Goal: Transaction & Acquisition: Book appointment/travel/reservation

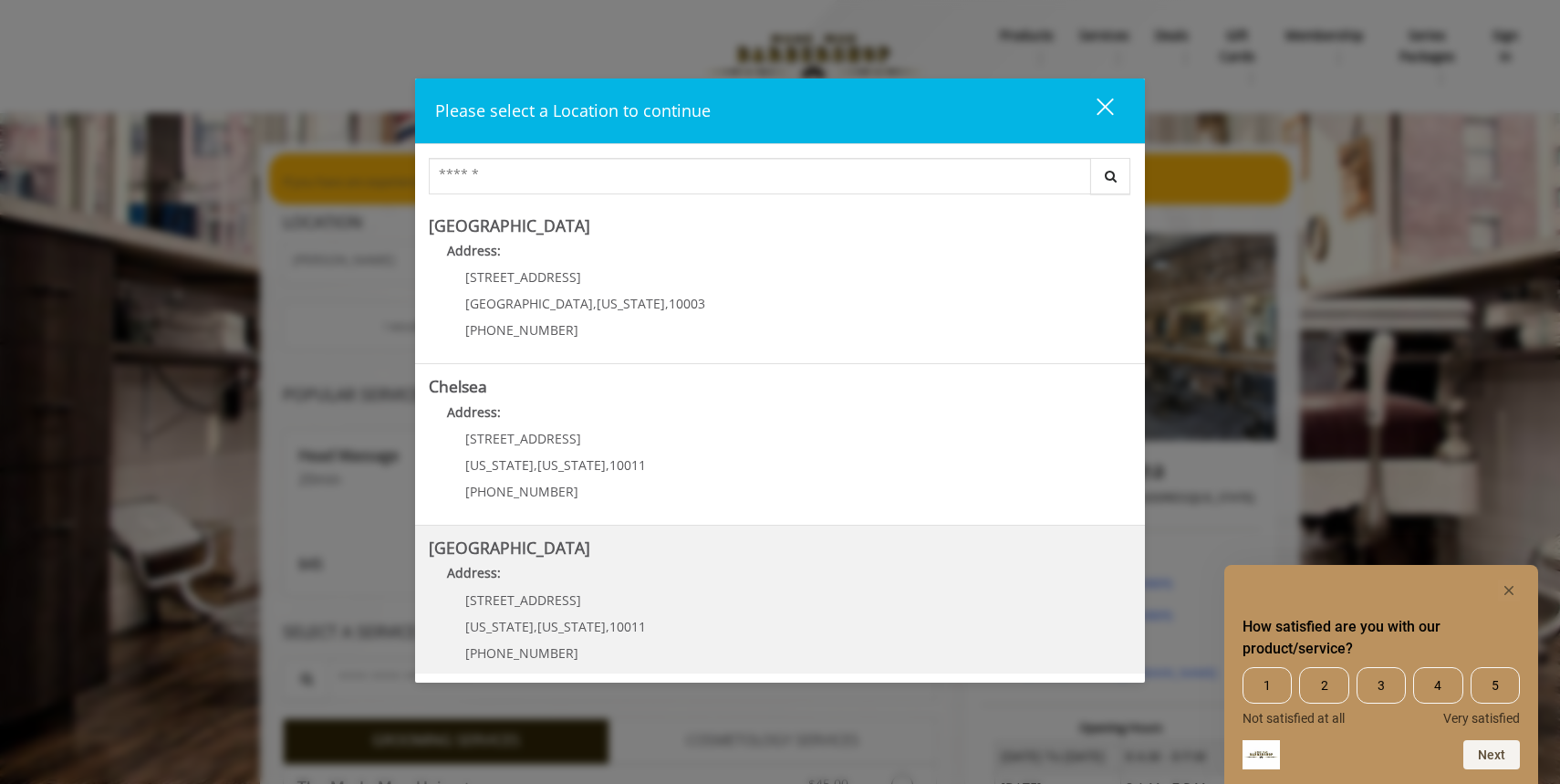
click at [531, 604] on span "[STREET_ADDRESS]" at bounding box center [523, 599] width 115 height 17
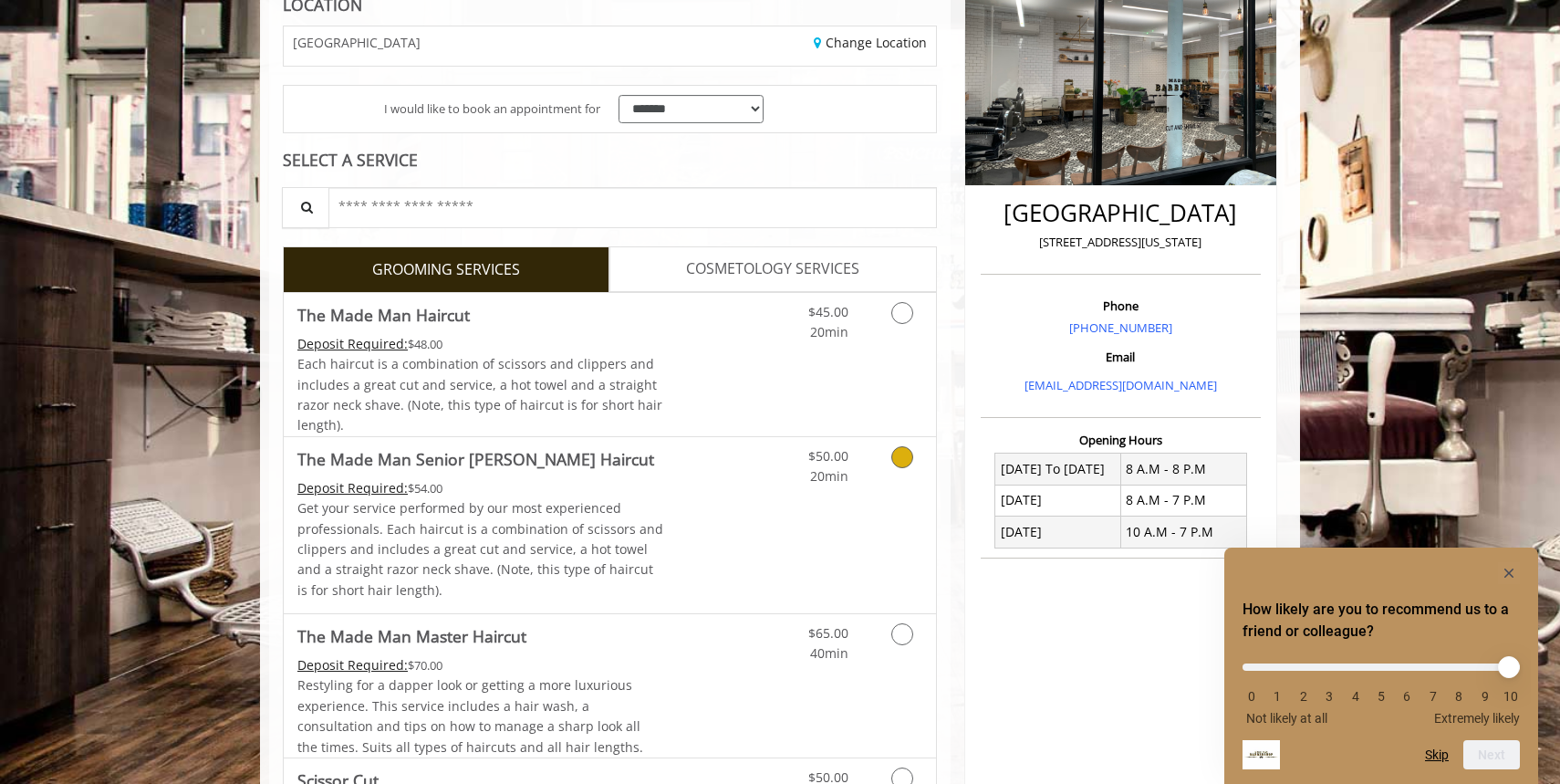
scroll to position [236, 0]
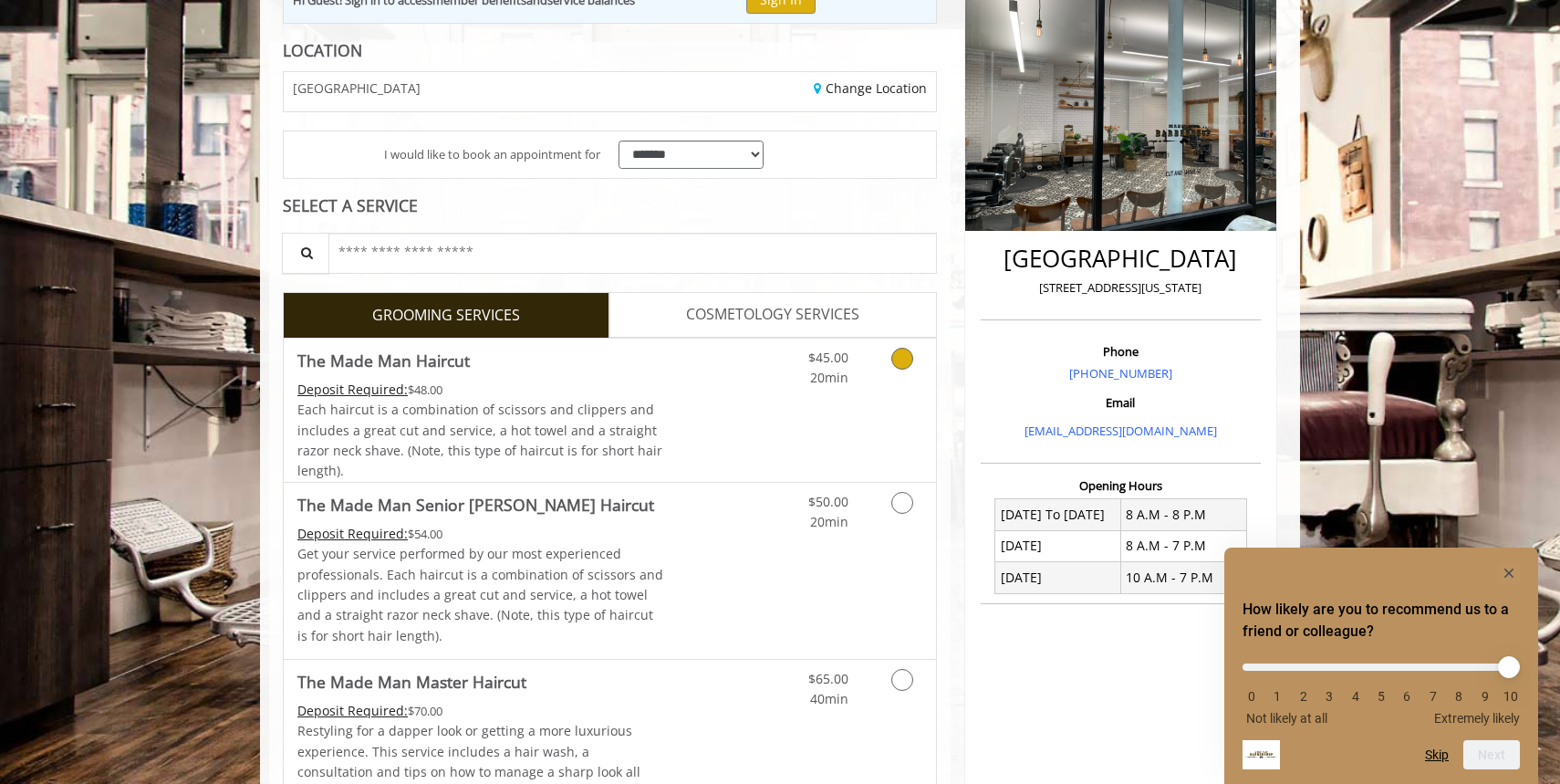
click at [902, 358] on icon "Grooming services" at bounding box center [902, 358] width 22 height 22
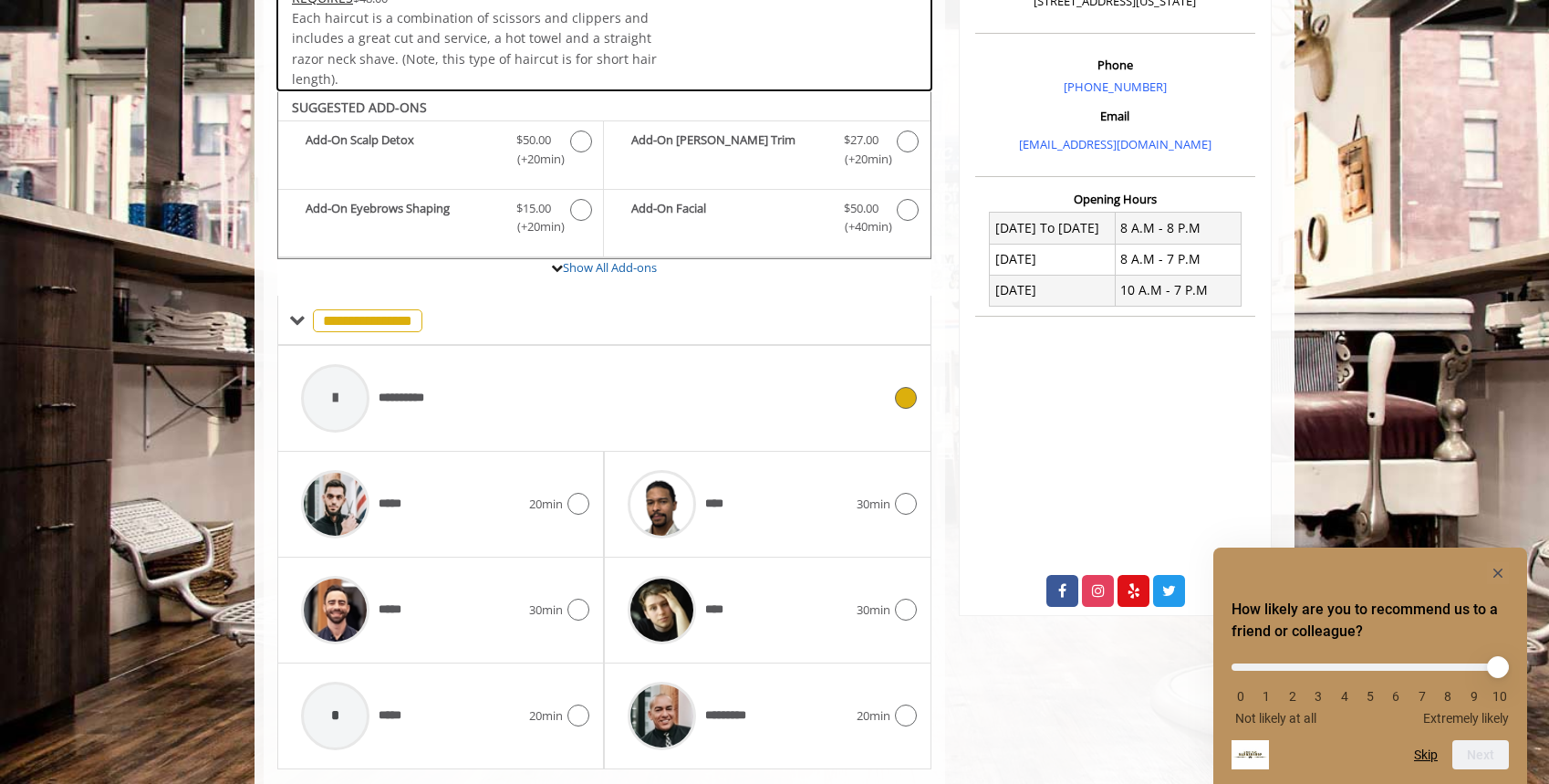
scroll to position [571, 0]
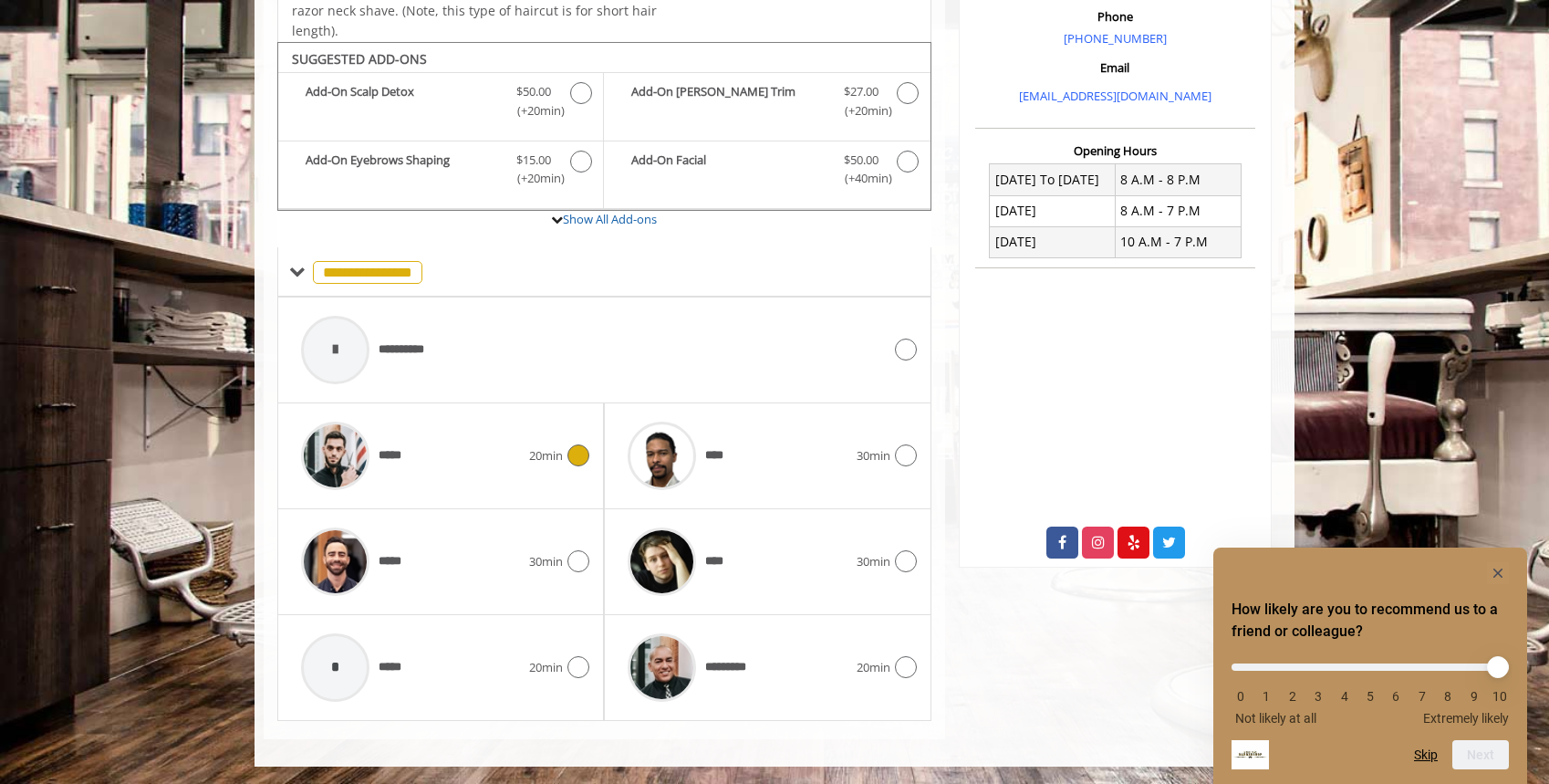
click at [577, 453] on icon at bounding box center [579, 455] width 22 height 22
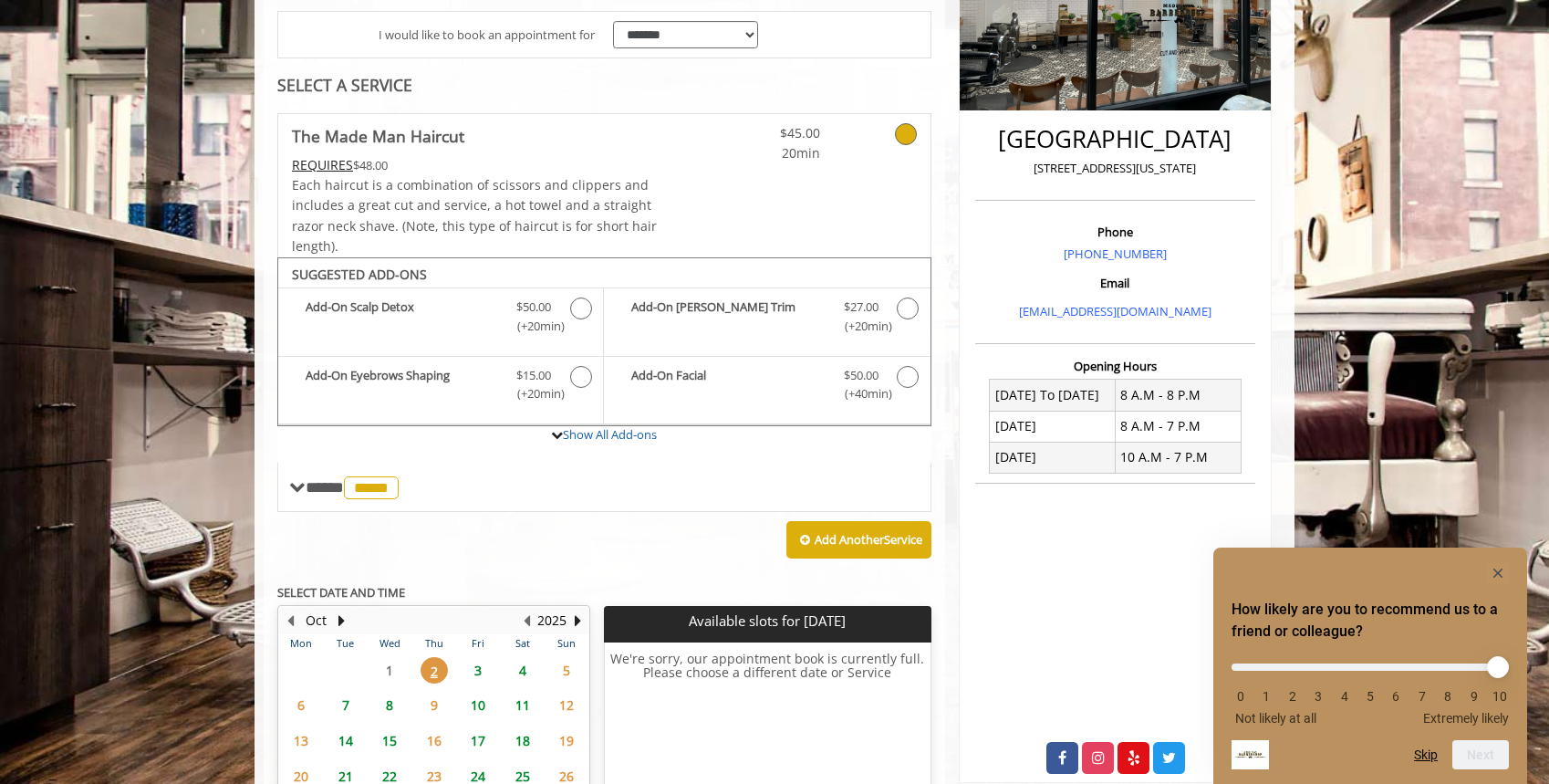
scroll to position [356, 0]
click at [901, 134] on icon at bounding box center [906, 133] width 22 height 22
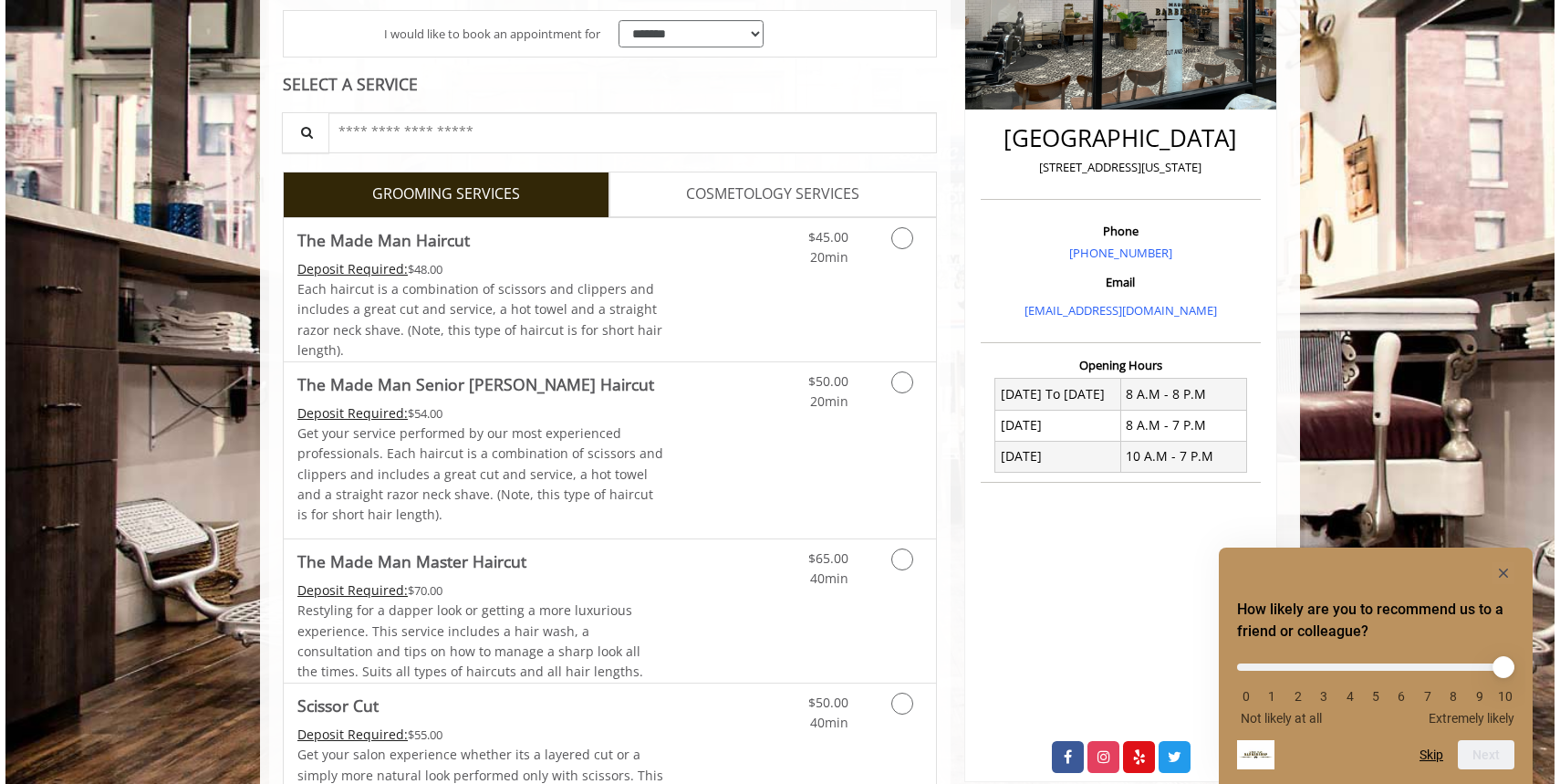
scroll to position [357, 0]
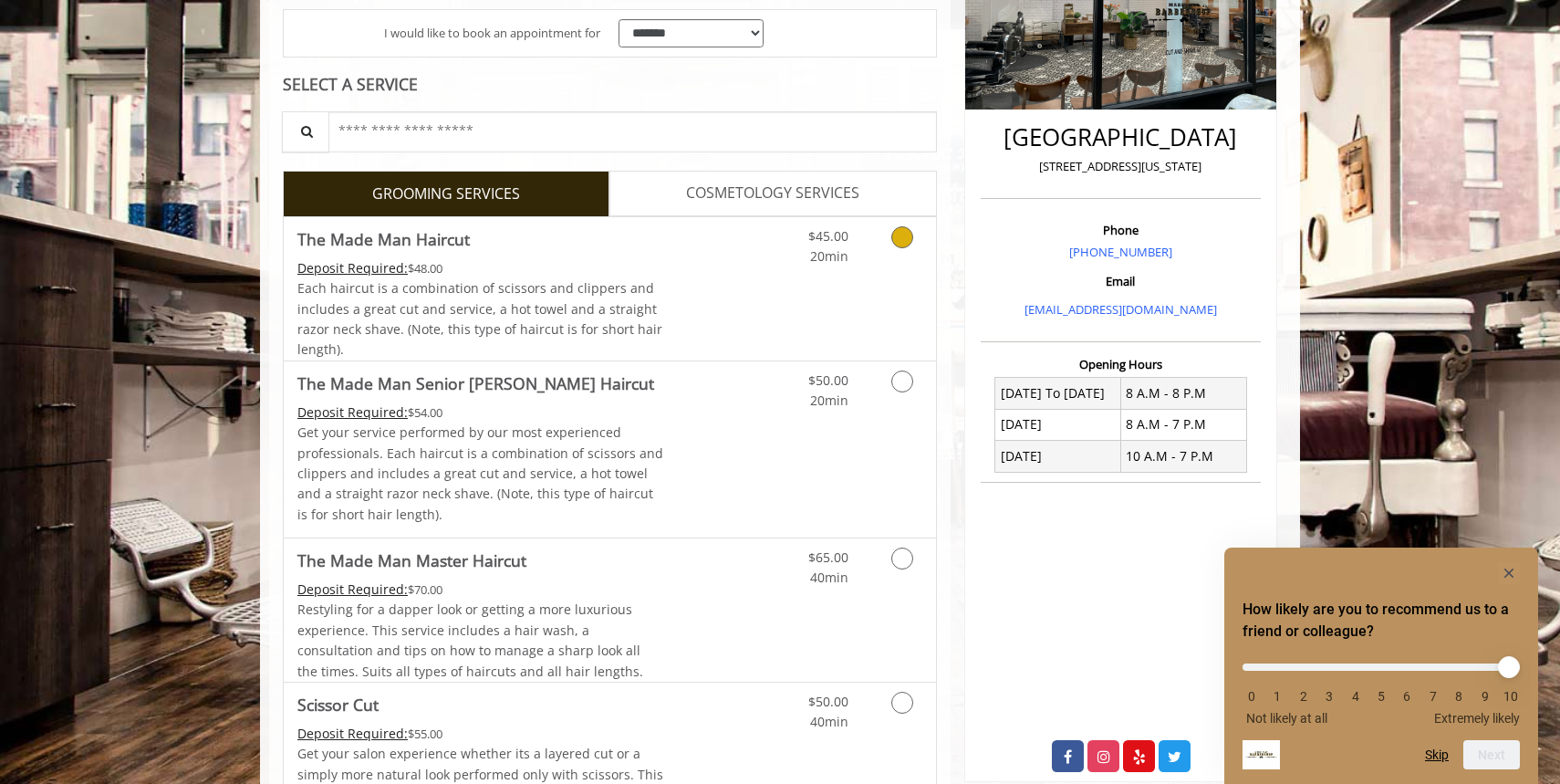
click at [900, 241] on icon "Grooming services" at bounding box center [902, 237] width 22 height 22
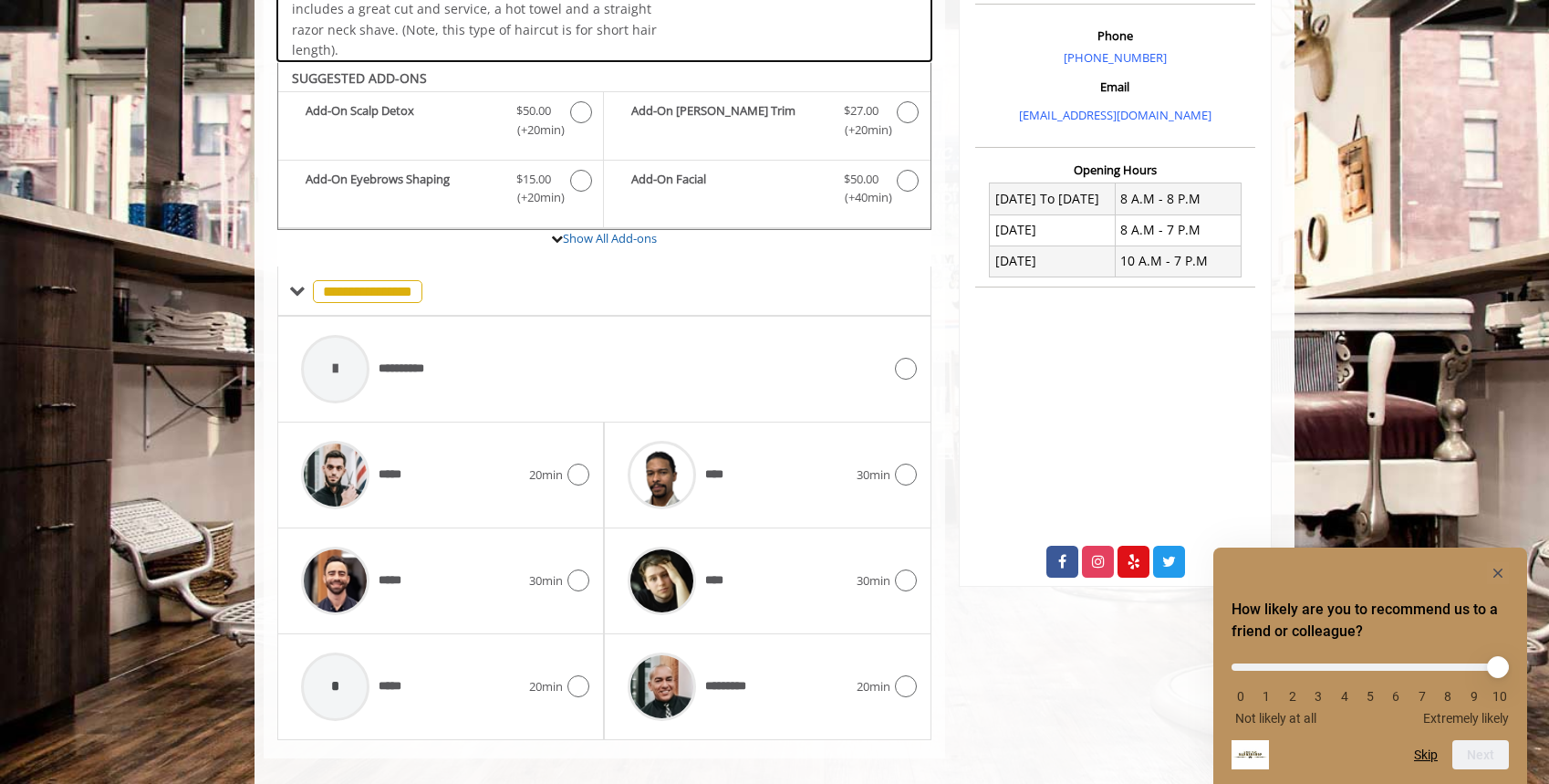
scroll to position [571, 0]
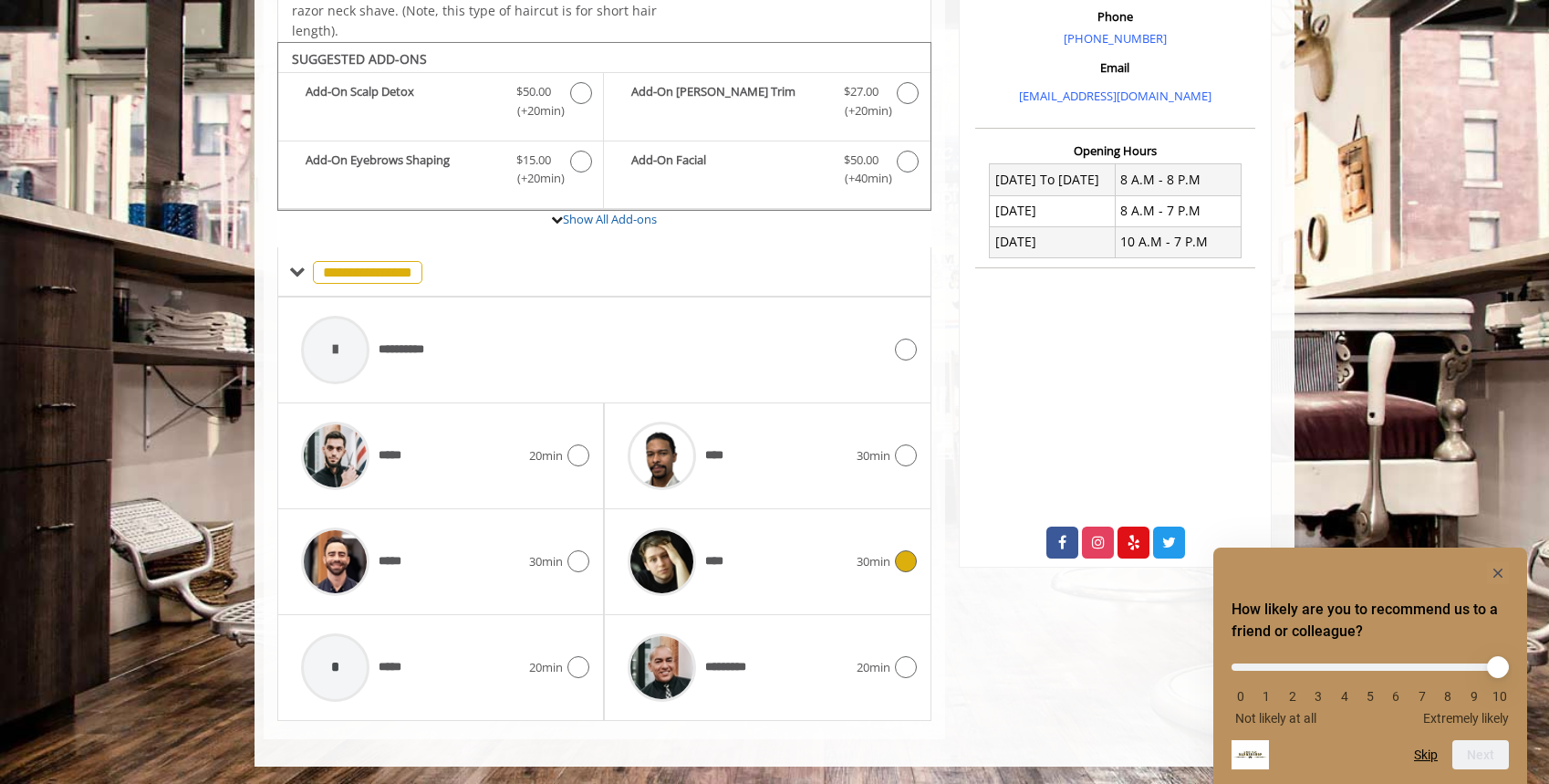
click at [900, 563] on icon at bounding box center [906, 561] width 22 height 22
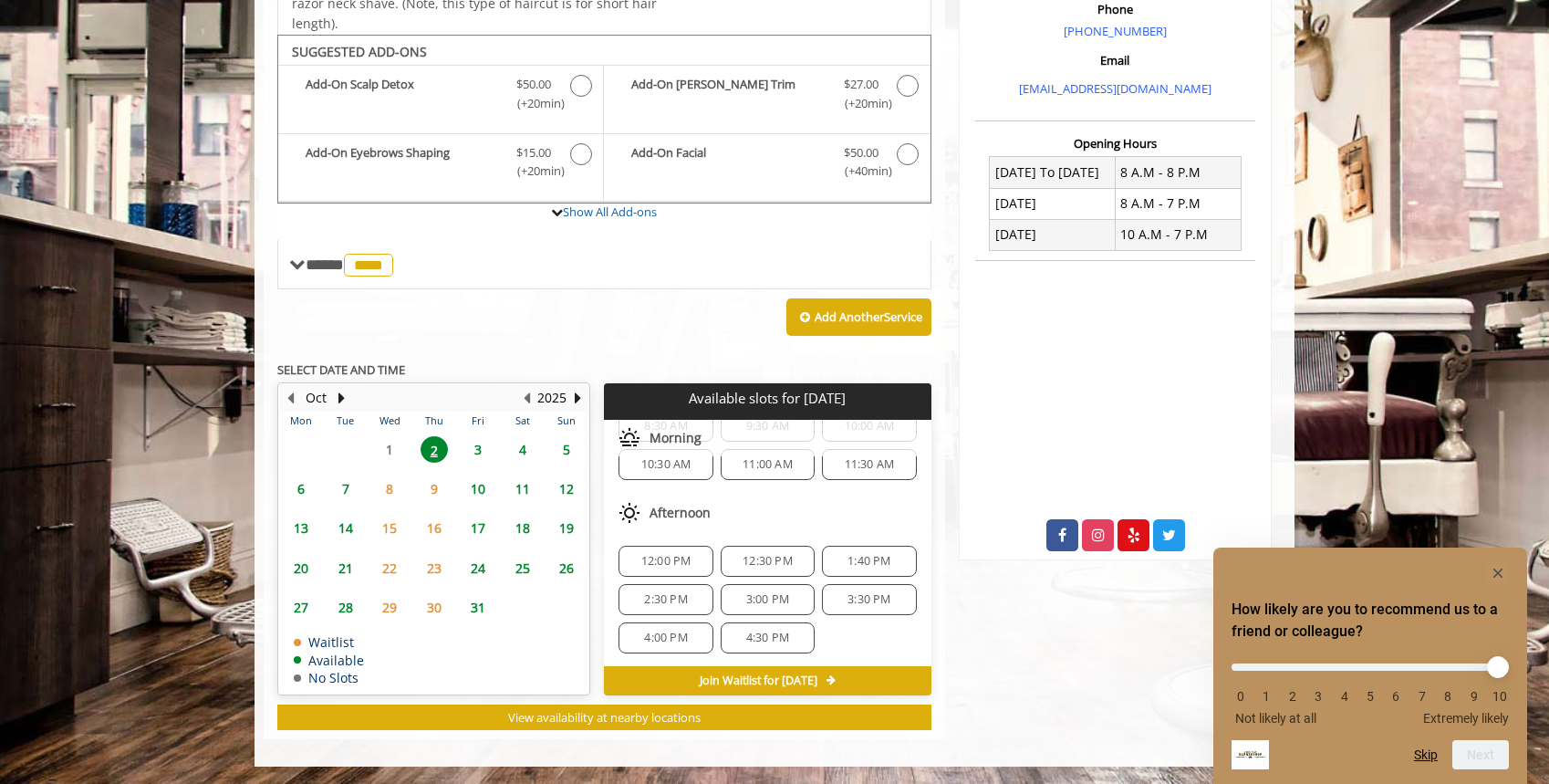
scroll to position [64, 0]
click at [669, 557] on span "12:00 PM" at bounding box center [666, 558] width 50 height 15
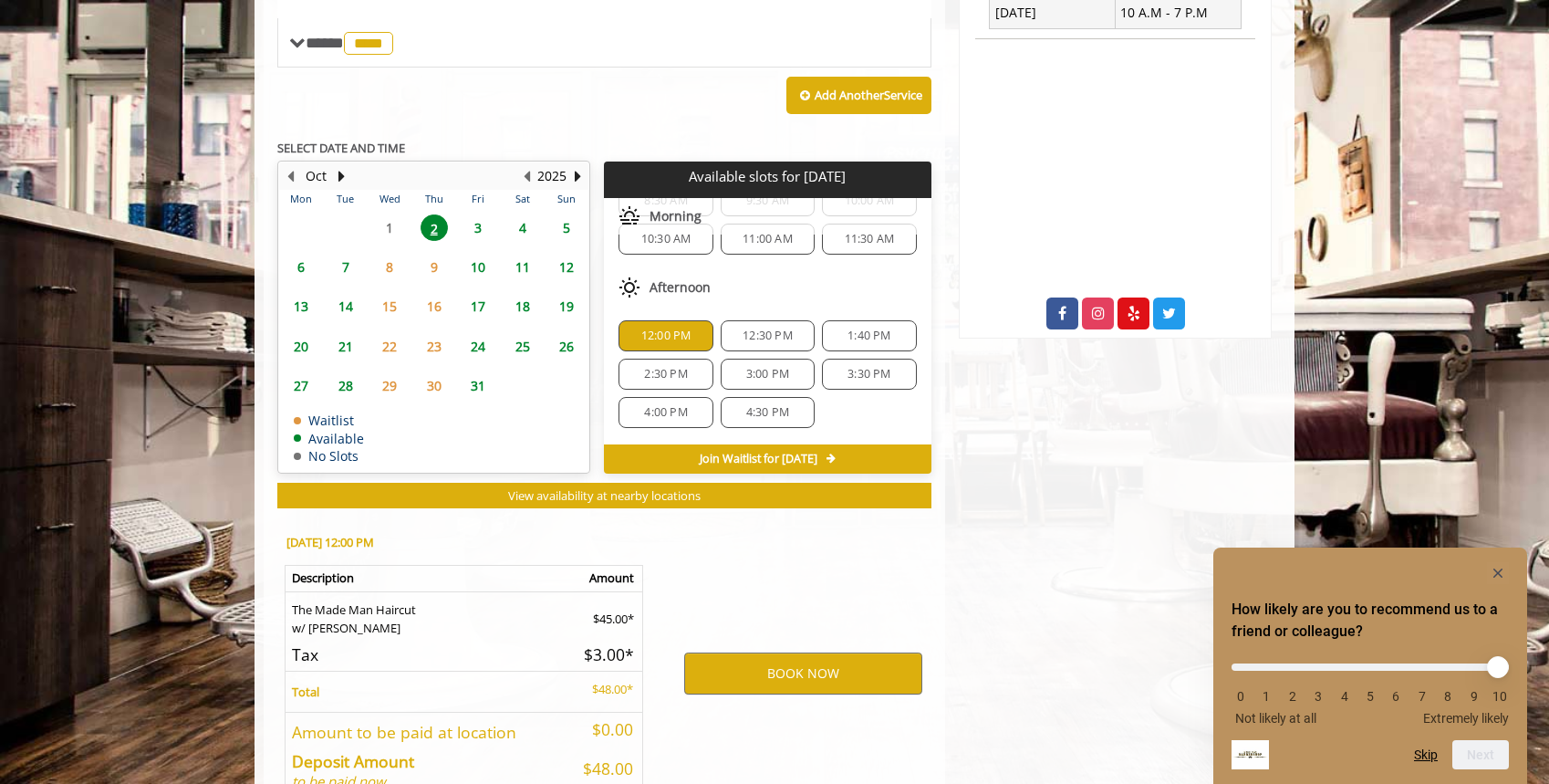
scroll to position [909, 0]
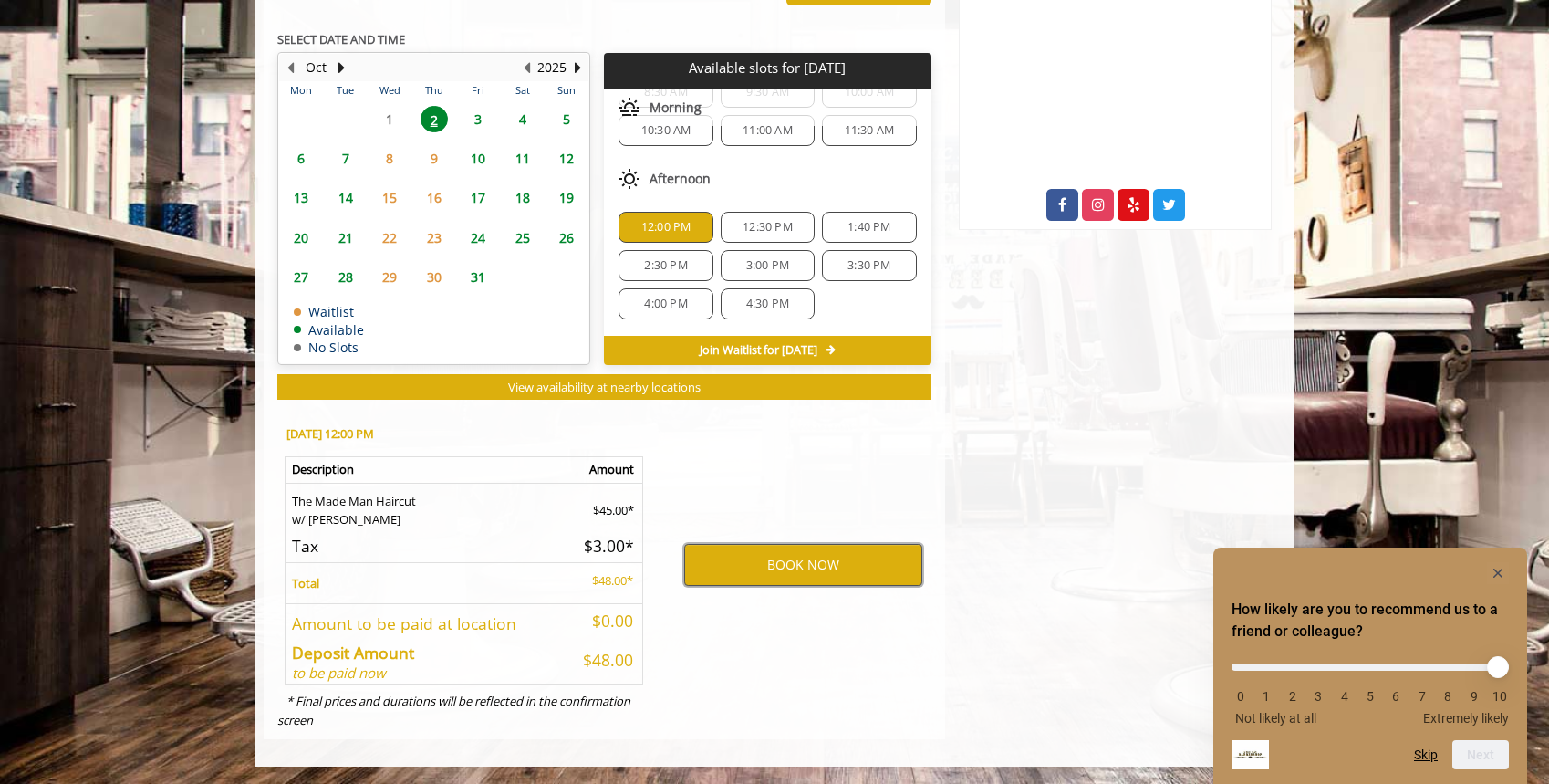
click at [819, 561] on button "BOOK NOW" at bounding box center [803, 565] width 238 height 42
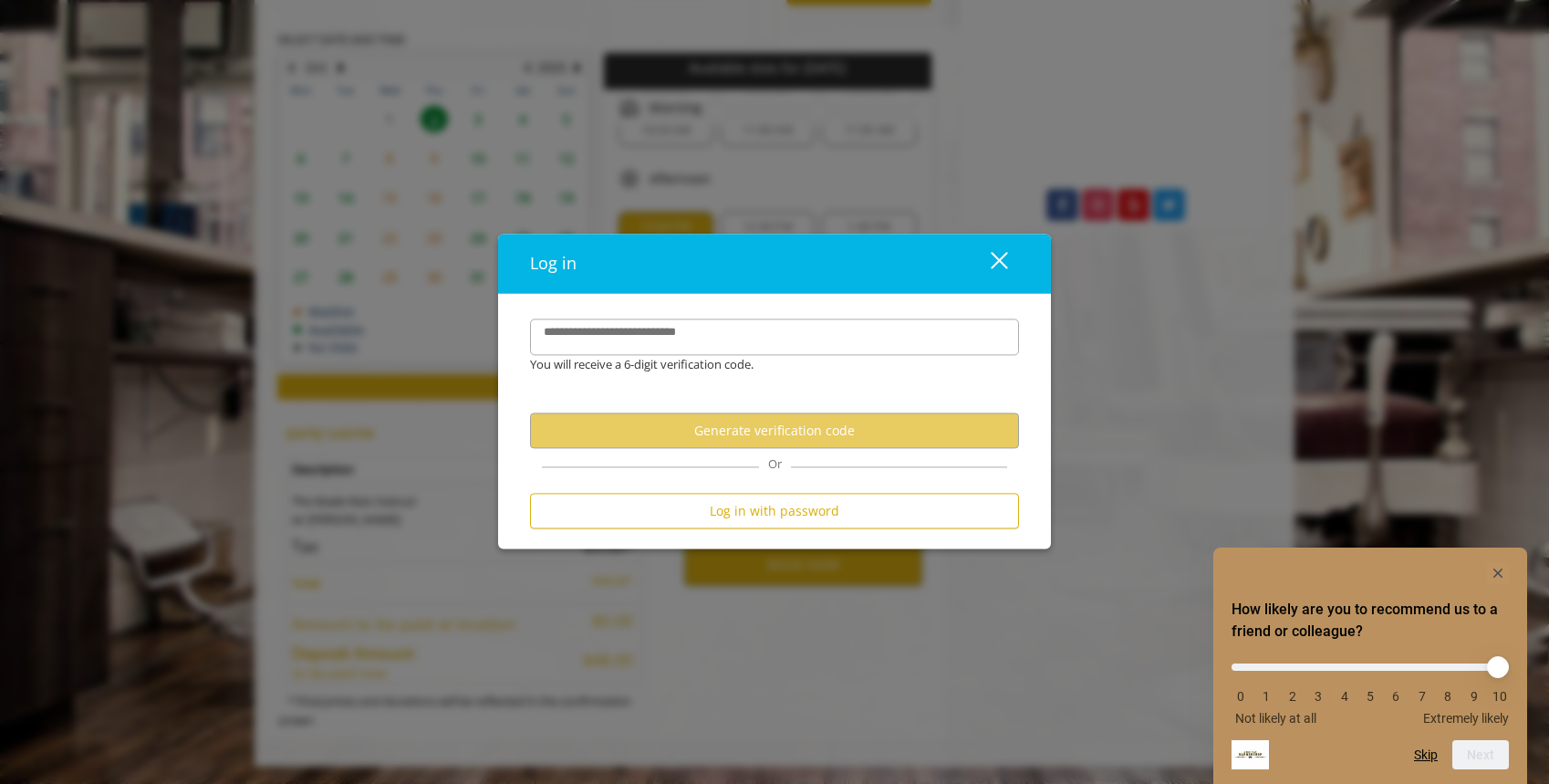
click at [1001, 265] on div "close" at bounding box center [988, 264] width 37 height 27
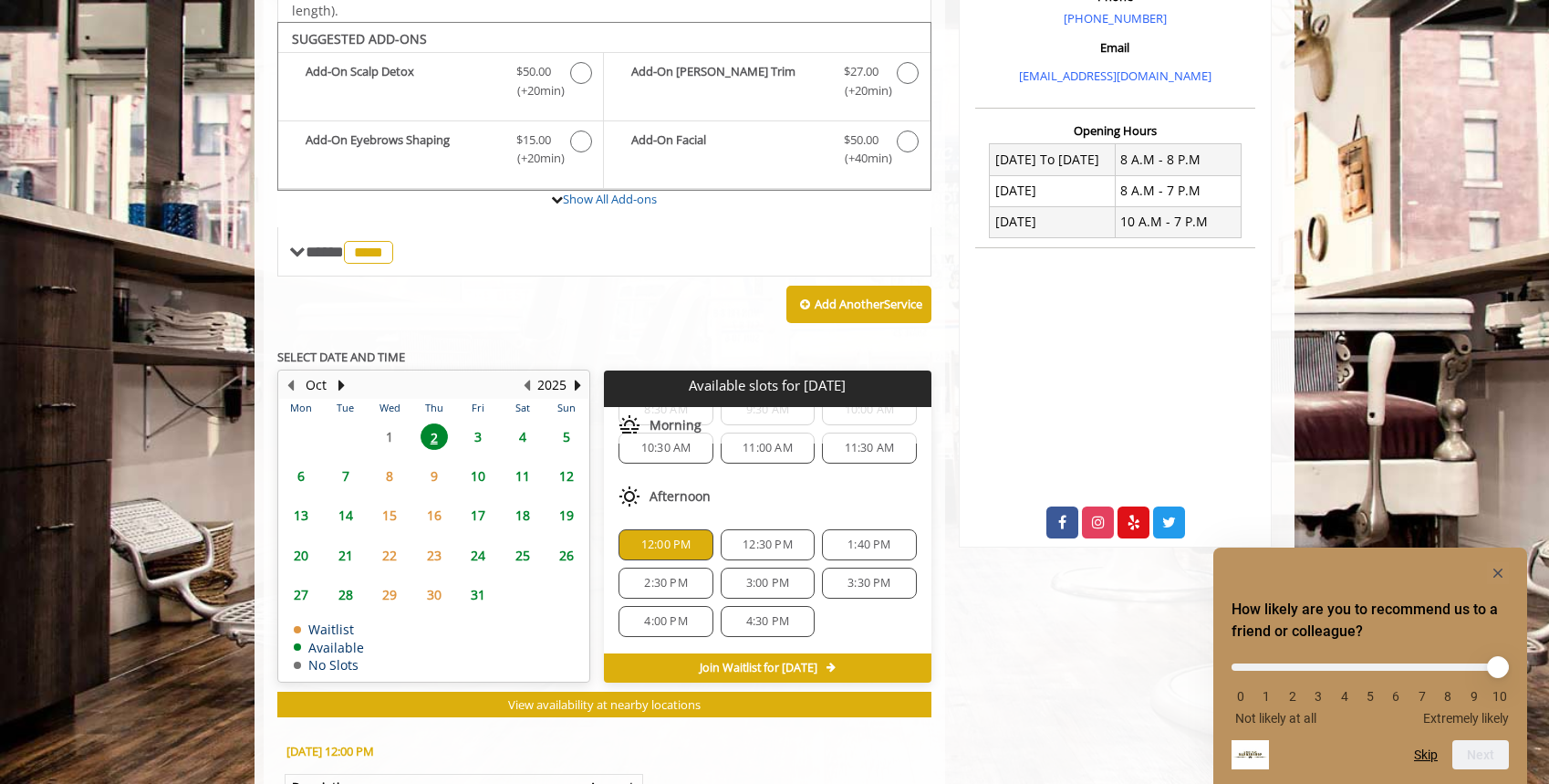
scroll to position [593, 0]
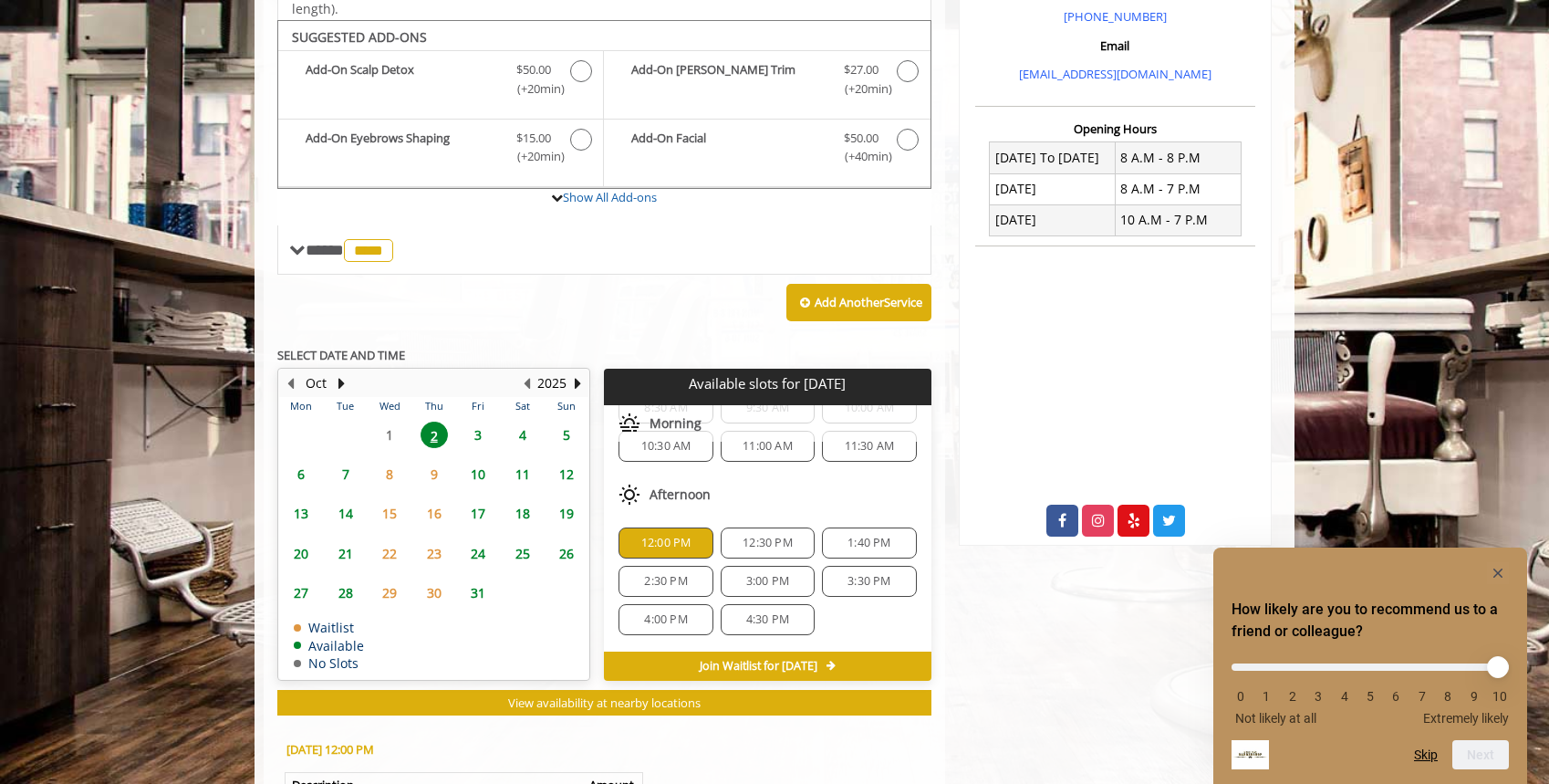
click at [852, 446] on span "11:30 AM" at bounding box center [869, 446] width 50 height 15
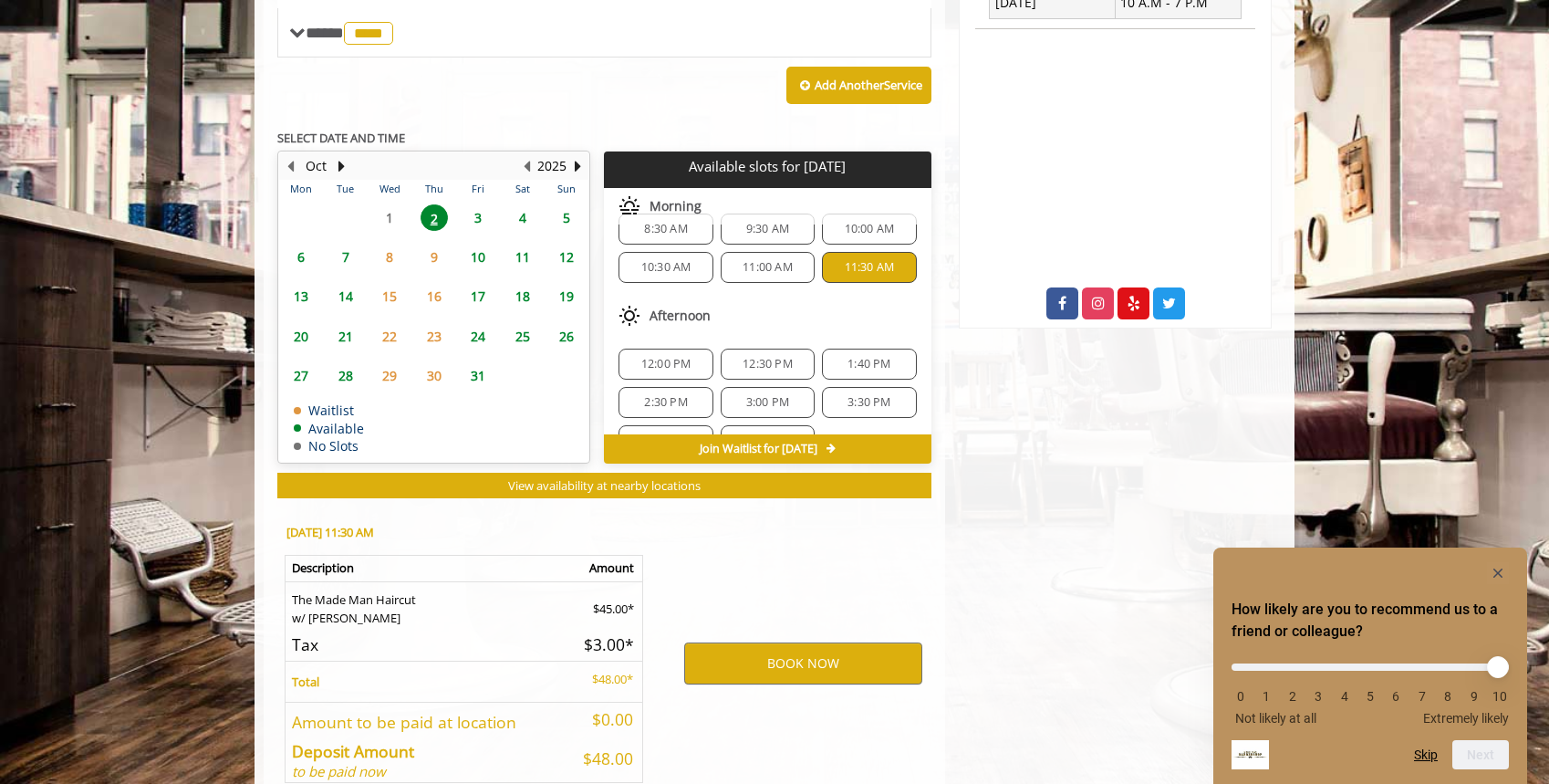
scroll to position [909, 0]
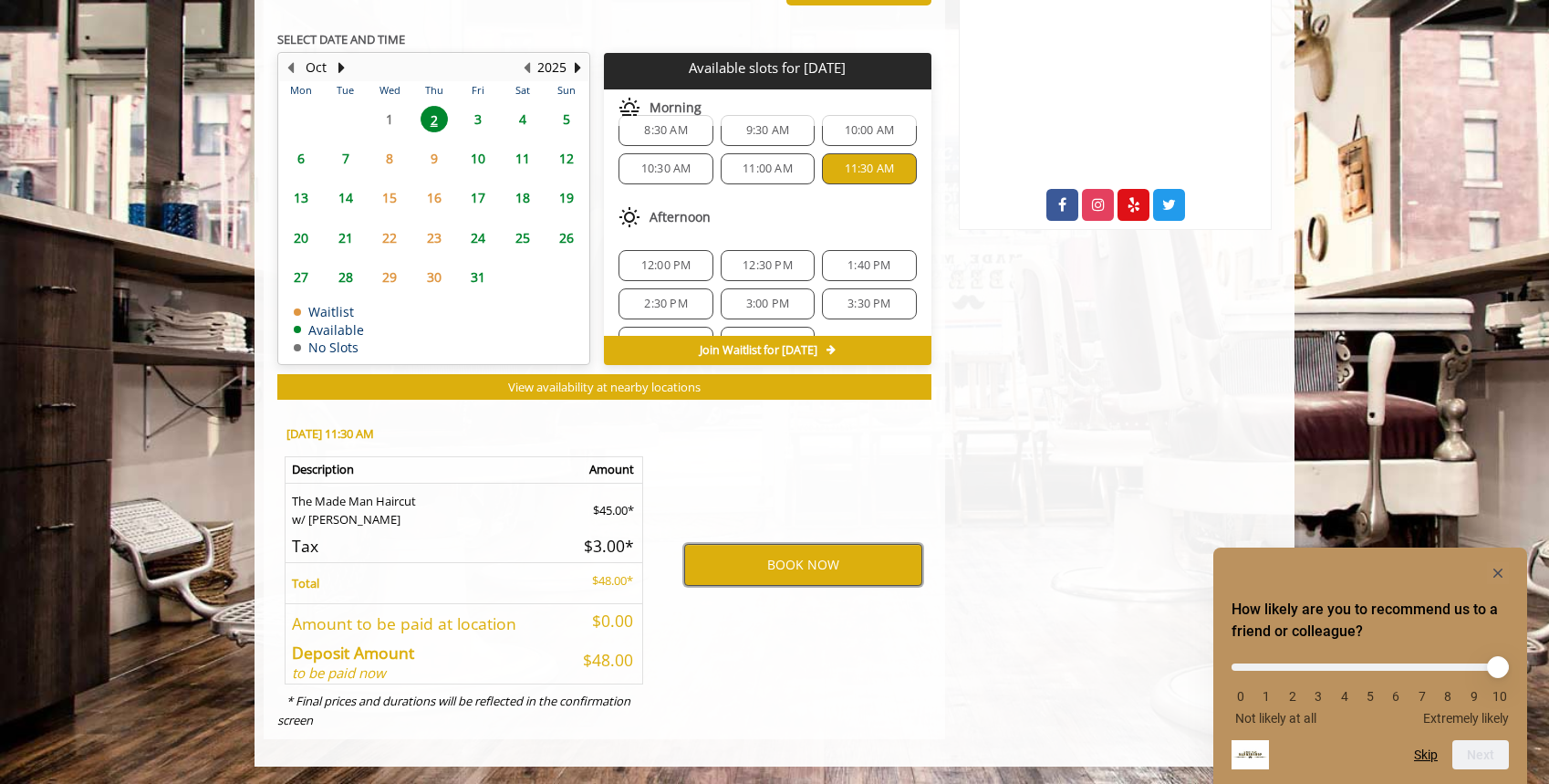
click at [803, 561] on button "BOOK NOW" at bounding box center [803, 565] width 238 height 42
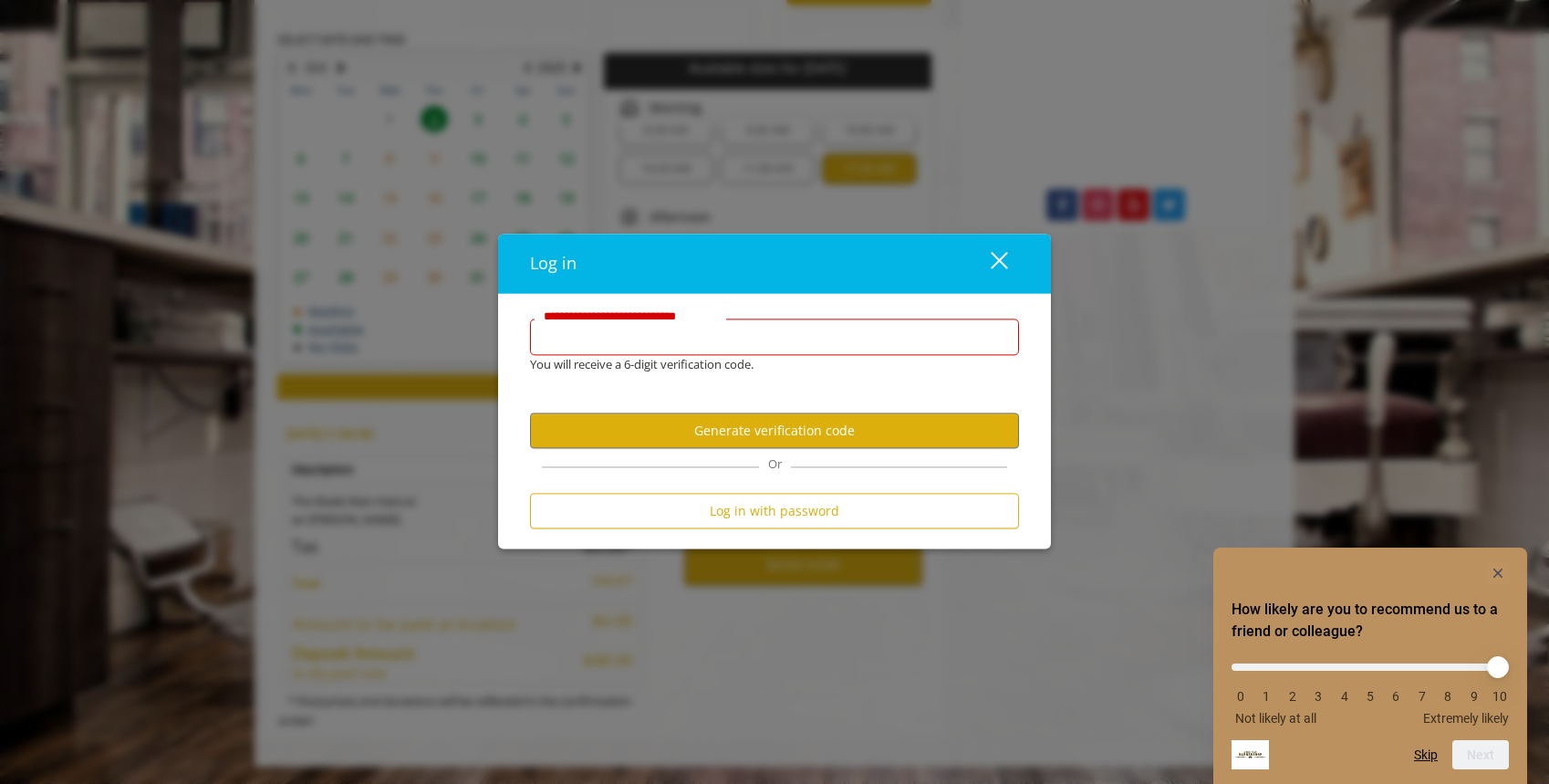
click at [736, 339] on input "**********" at bounding box center [775, 338] width 489 height 37
click at [694, 340] on input "**********" at bounding box center [775, 338] width 489 height 37
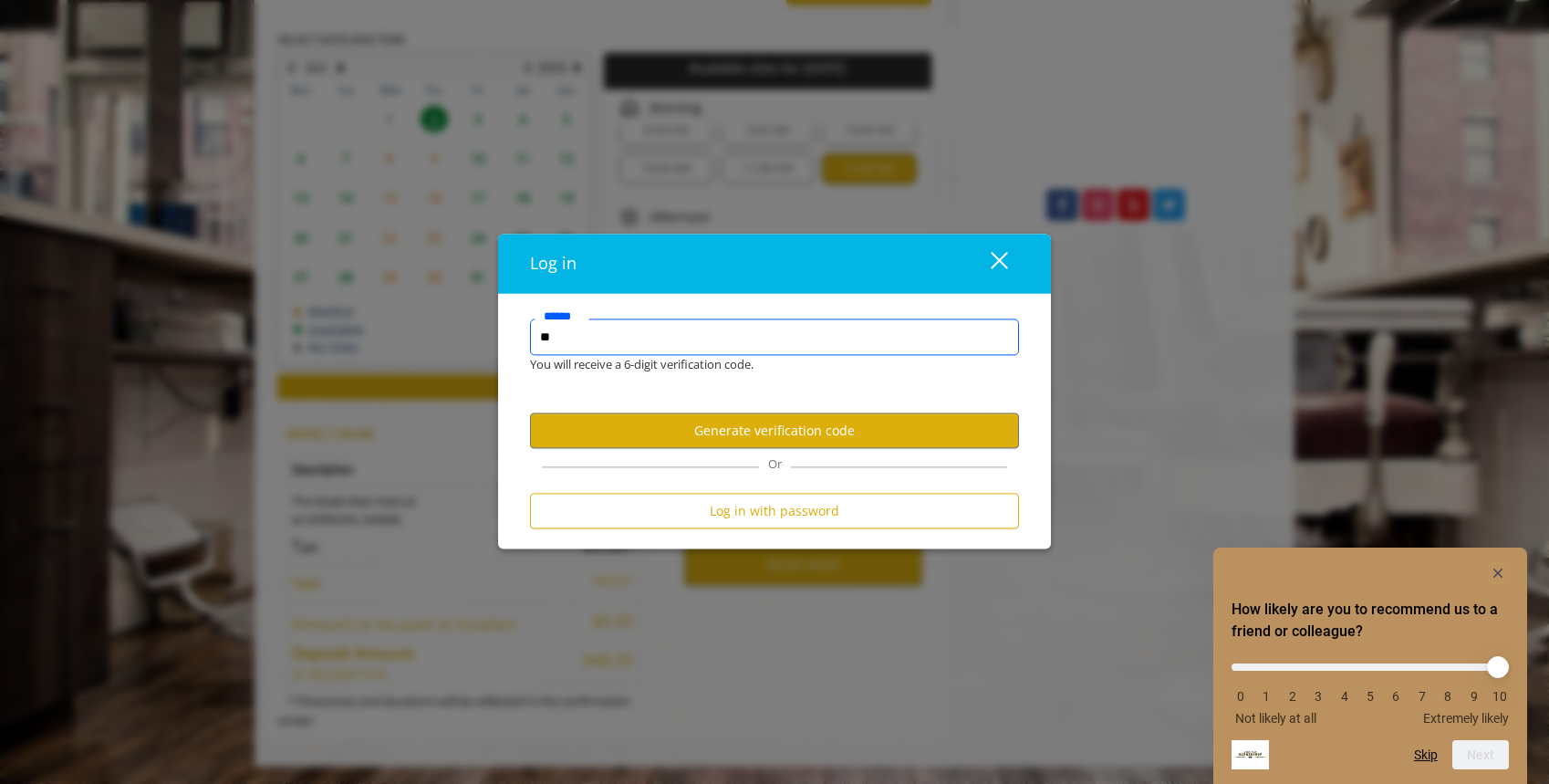
type input "*"
type input "**********"
click at [751, 439] on button "Generate verification code" at bounding box center [775, 430] width 489 height 36
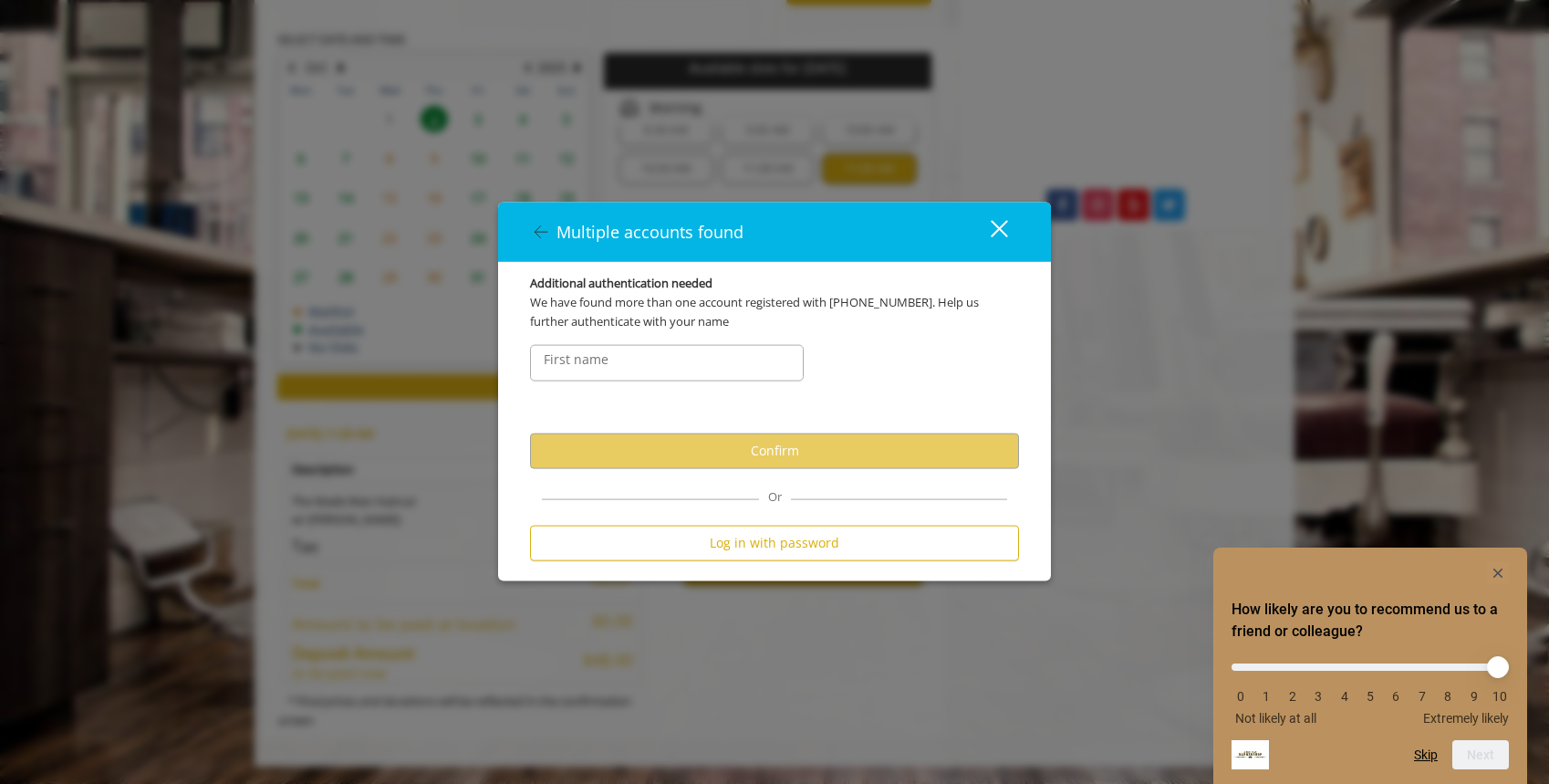
scroll to position [0, 0]
click at [703, 375] on input "FirstNameText" at bounding box center [667, 362] width 274 height 37
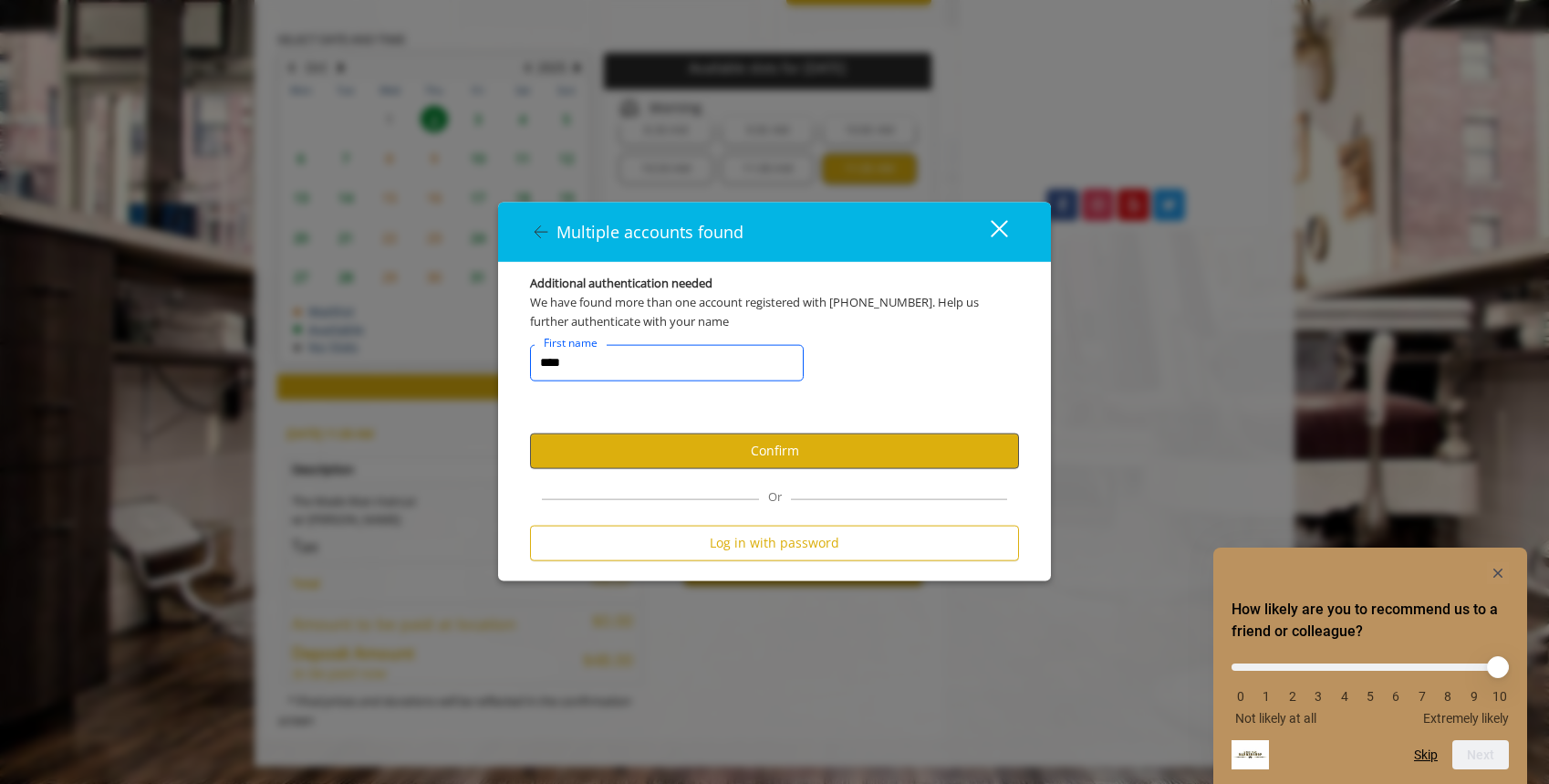
type input "****"
click at [708, 451] on button "Confirm" at bounding box center [775, 450] width 489 height 36
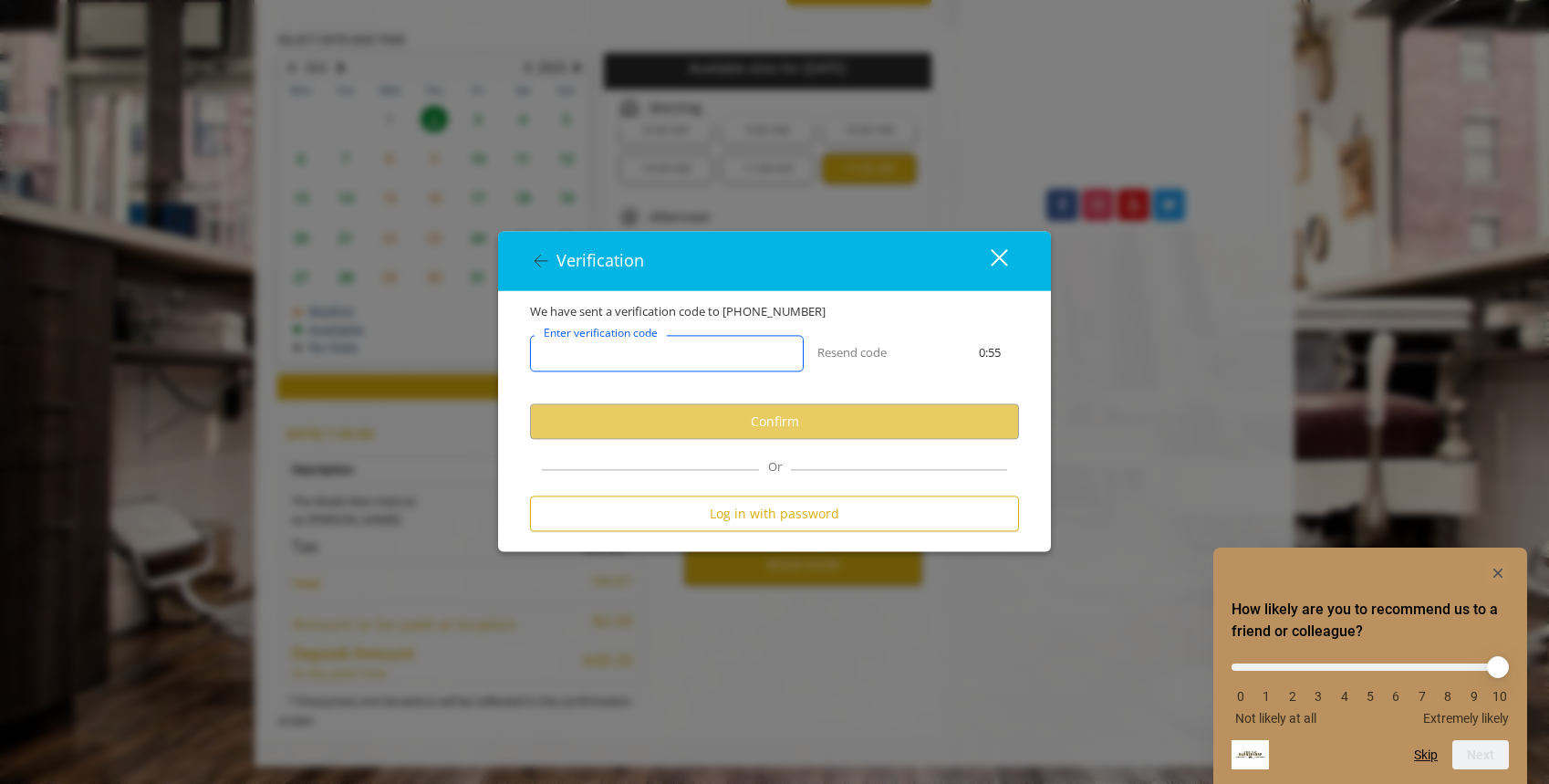
click at [655, 363] on input "Enter verification code" at bounding box center [667, 354] width 274 height 37
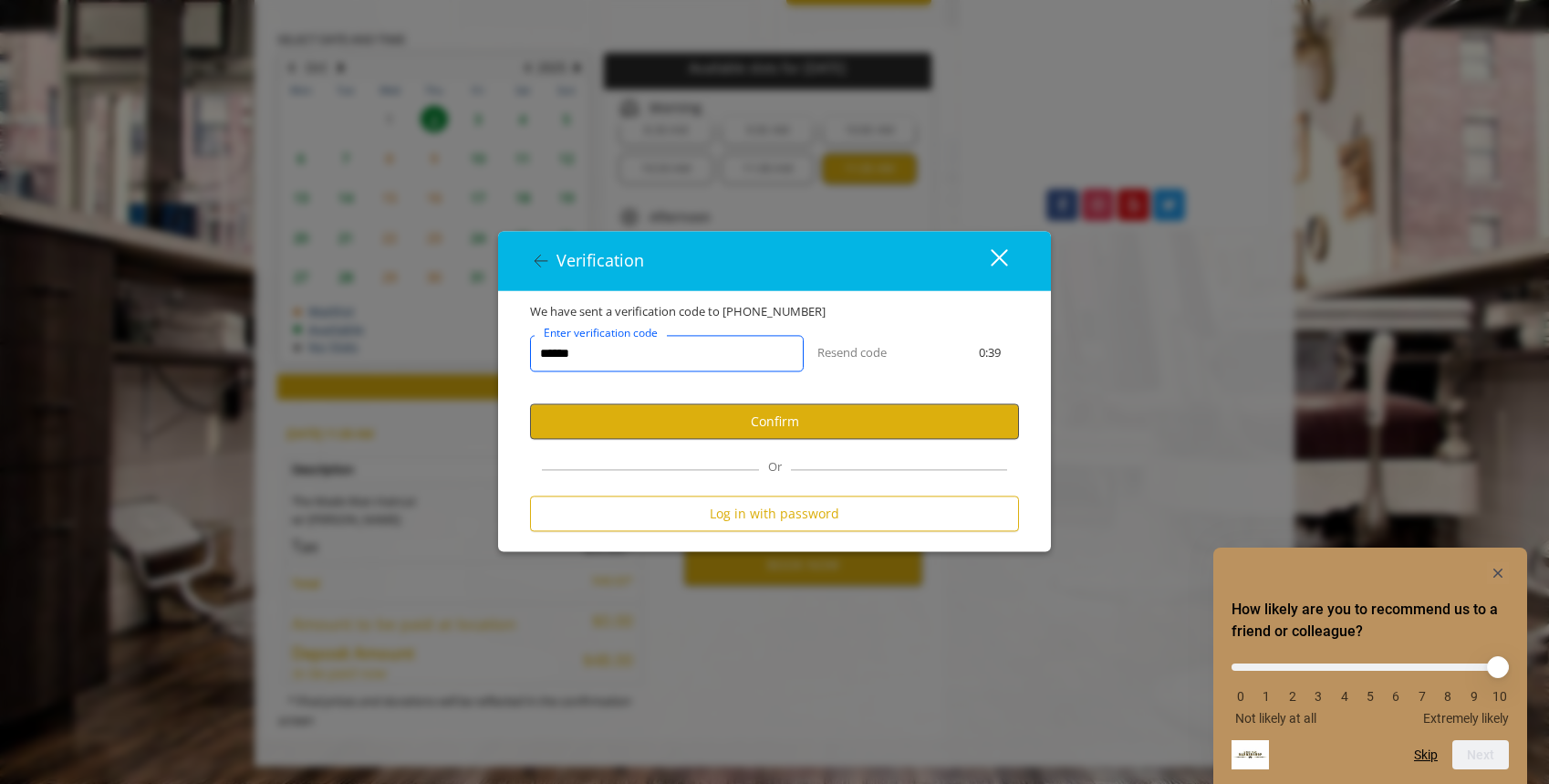
type input "******"
click at [784, 421] on button "Confirm" at bounding box center [775, 421] width 489 height 36
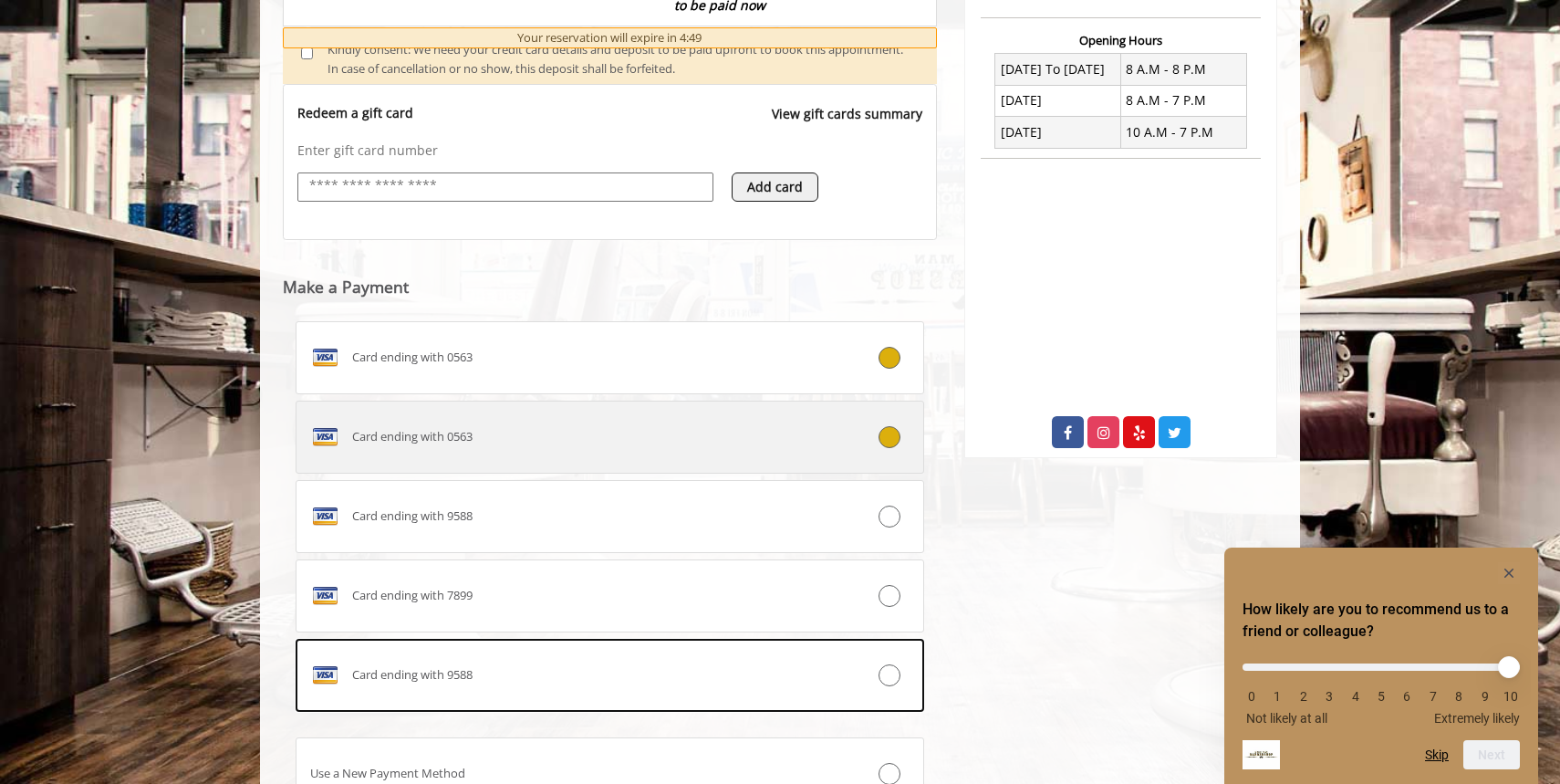
scroll to position [682, 0]
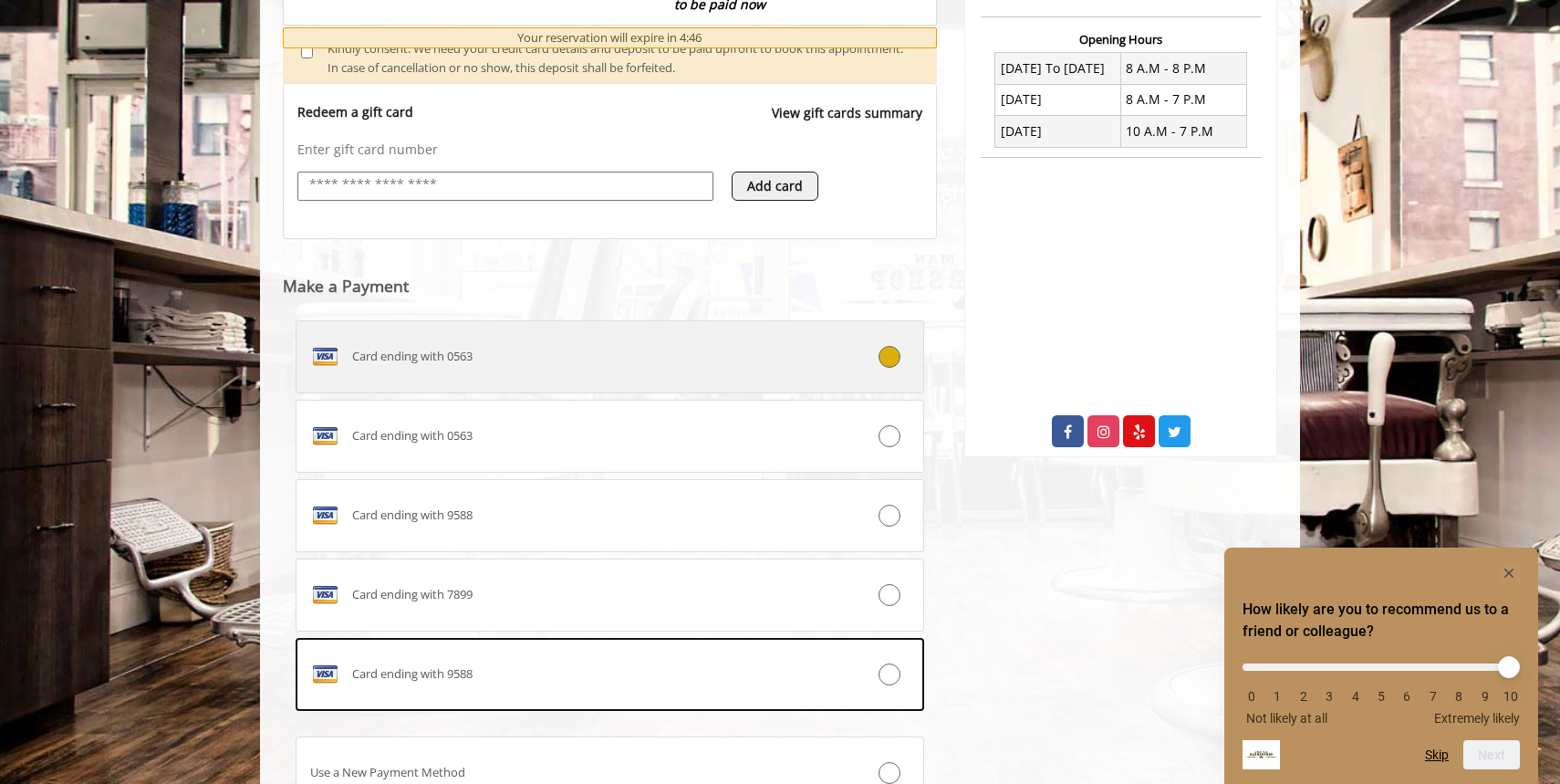
click at [494, 346] on div "Card ending with 0563" at bounding box center [558, 356] width 522 height 29
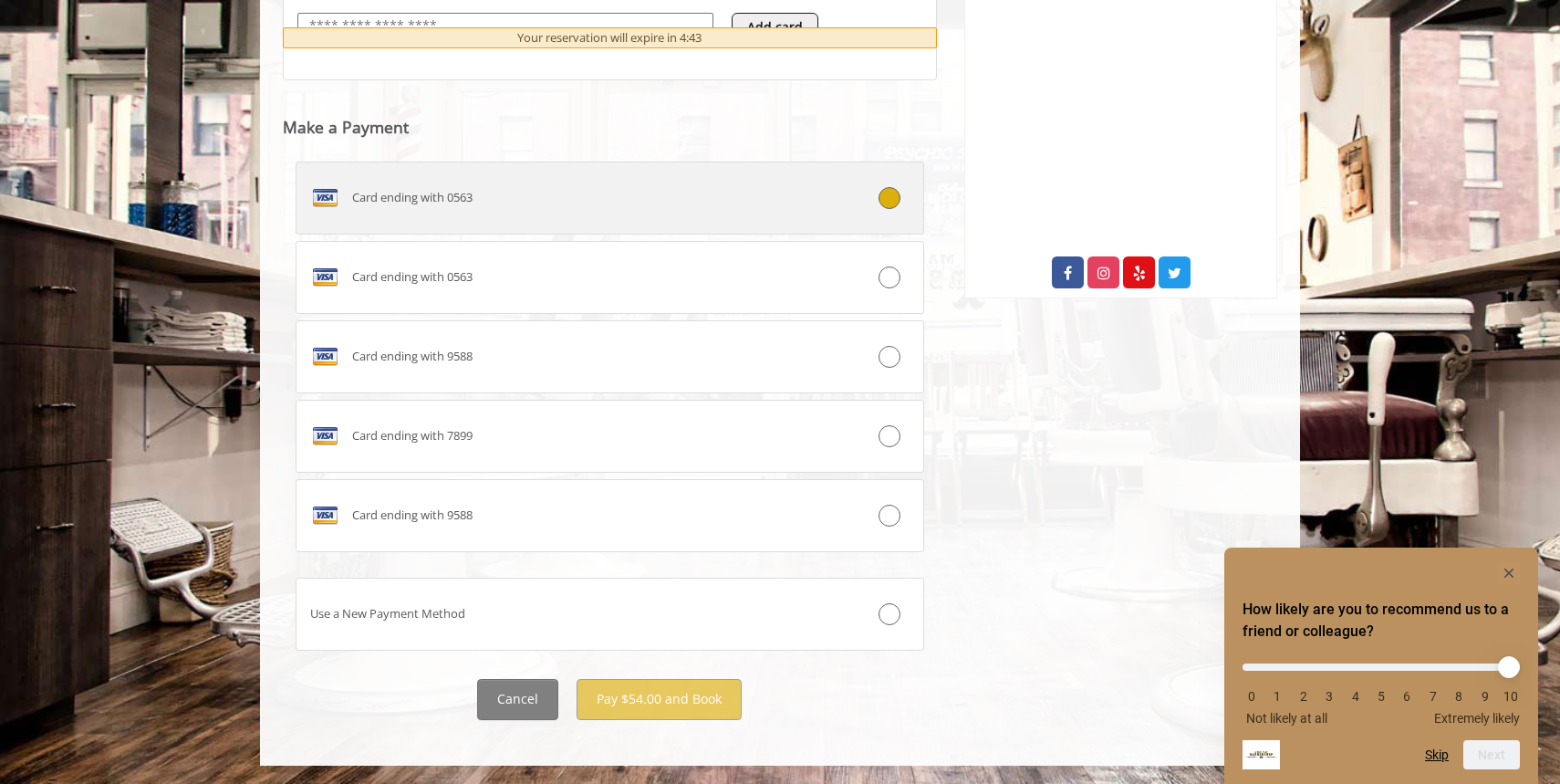
click at [493, 201] on div "Card ending with 0563" at bounding box center [558, 198] width 522 height 29
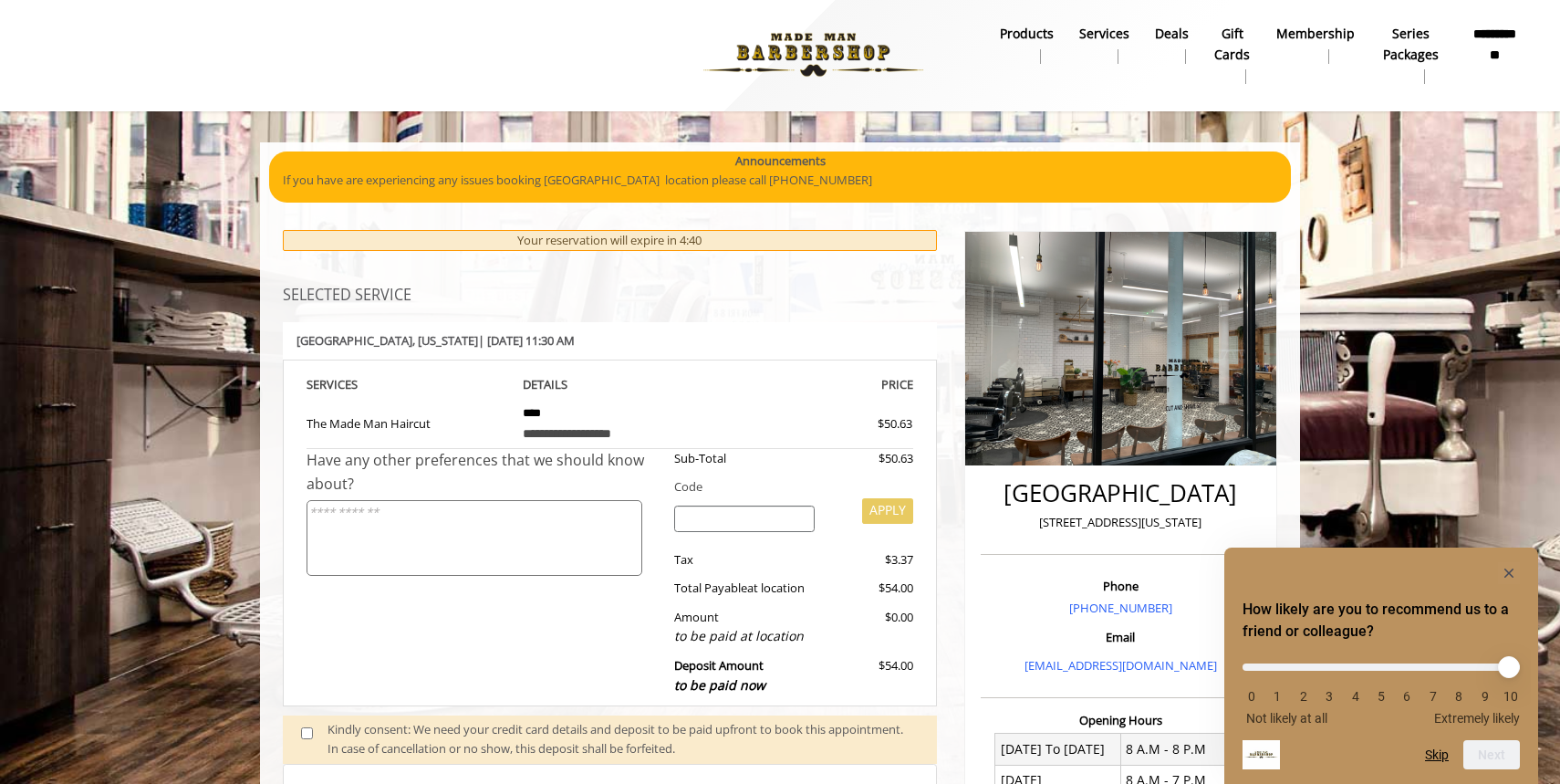
scroll to position [0, 0]
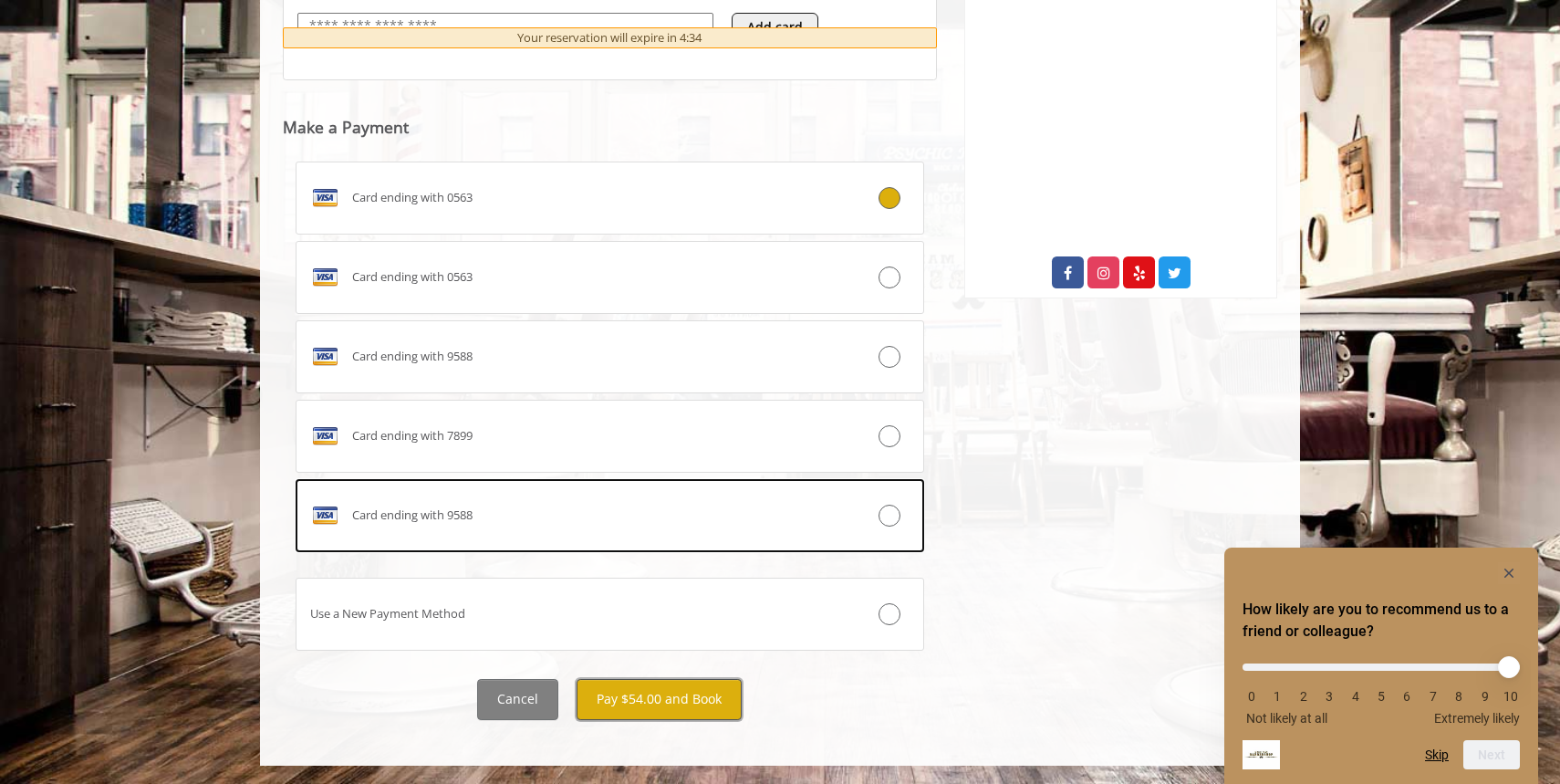
click at [638, 696] on button "Pay $54.00 and Book" at bounding box center [659, 699] width 165 height 41
